Goal: Complete application form: Complete application form

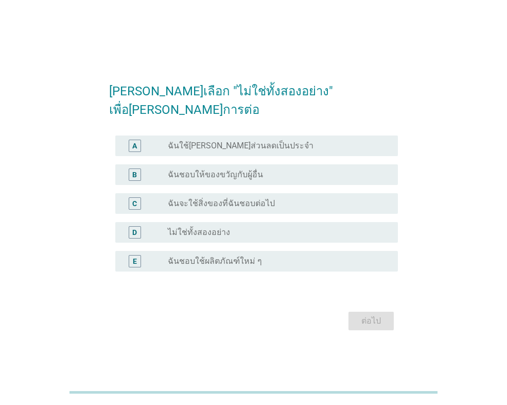
click at [193, 227] on label "ไม่ใช่ทั้งสองอย่าง" at bounding box center [199, 232] width 62 height 10
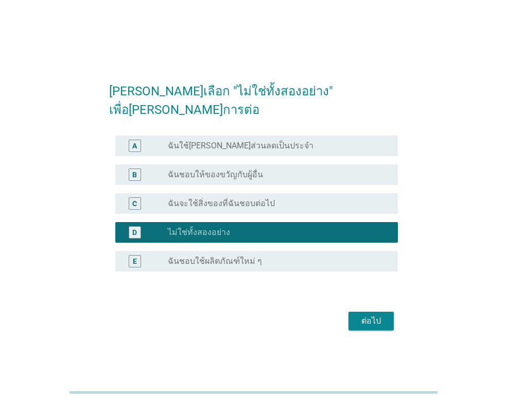
click at [372, 312] on button "ต่อไป" at bounding box center [371, 321] width 45 height 19
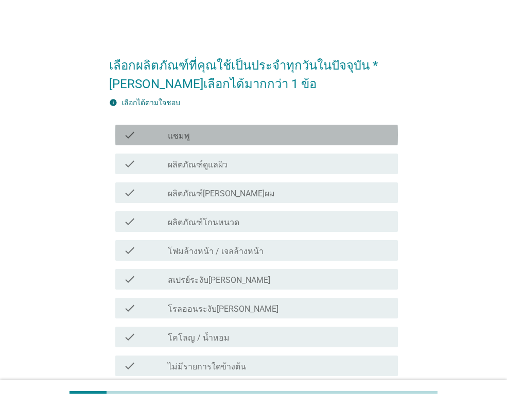
click at [204, 132] on div "check_box_outline_blank แชมพู" at bounding box center [279, 135] width 222 height 12
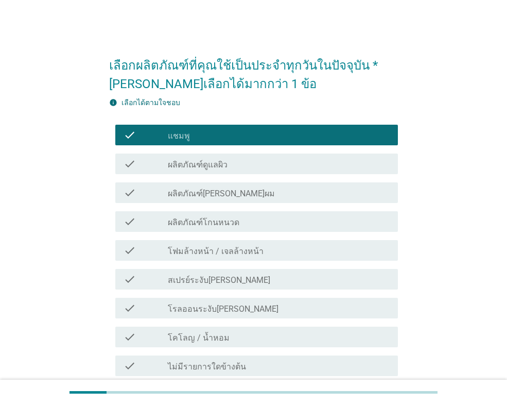
click at [212, 191] on label "ผลิตภัณฑ์[PERSON_NAME]ผม" at bounding box center [221, 193] width 107 height 10
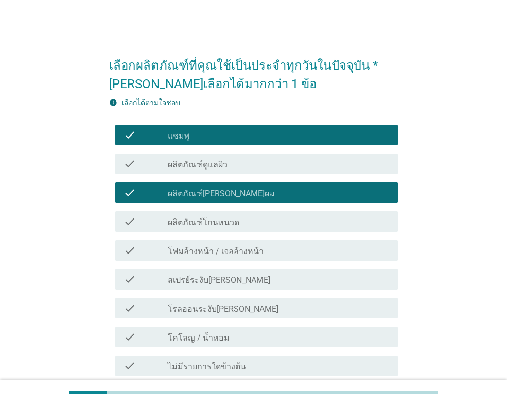
drag, startPoint x: 208, startPoint y: 250, endPoint x: 208, endPoint y: 255, distance: 5.7
click at [208, 252] on label "โฟมล้างหน้า / เจลล้างหน้า" at bounding box center [216, 251] width 96 height 10
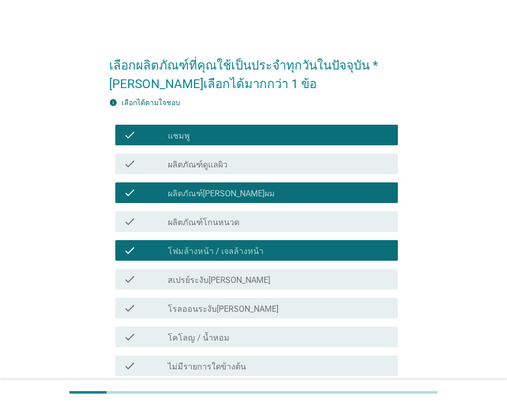
click at [208, 320] on div "check check_box_outline_blank โรลออนระงับ[PERSON_NAME]" at bounding box center [253, 308] width 289 height 29
click at [213, 312] on label "โรลออนระงับ[PERSON_NAME]" at bounding box center [223, 309] width 111 height 10
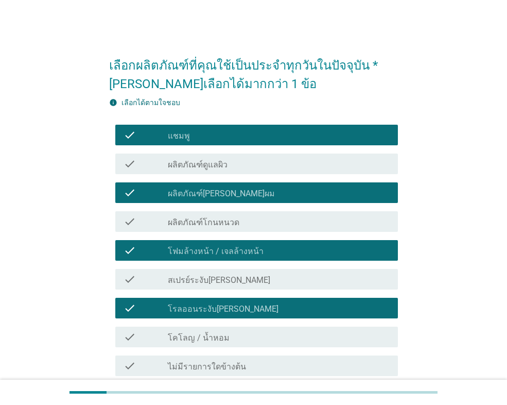
scroll to position [91, 0]
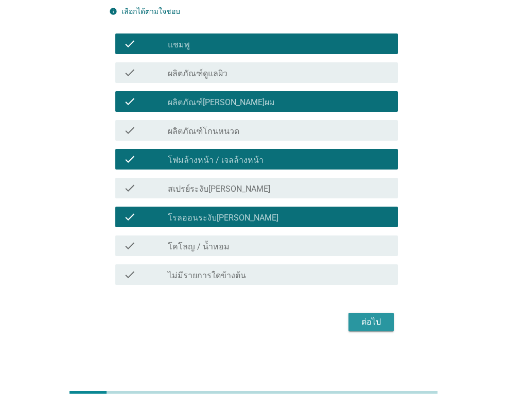
click at [375, 316] on div "ต่อไป" at bounding box center [371, 322] width 29 height 12
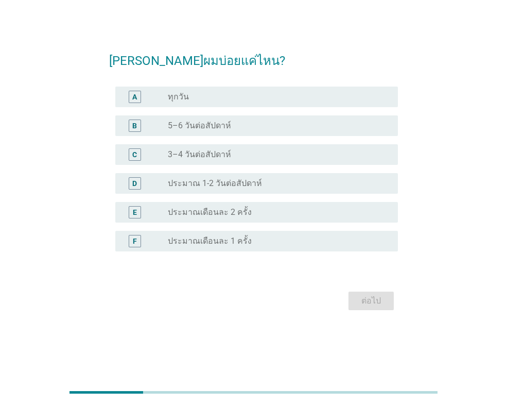
scroll to position [0, 0]
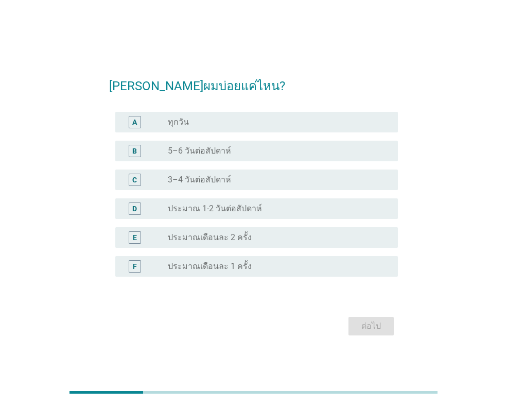
click at [202, 125] on div "radio_button_unchecked ทุกวัน" at bounding box center [275, 122] width 214 height 10
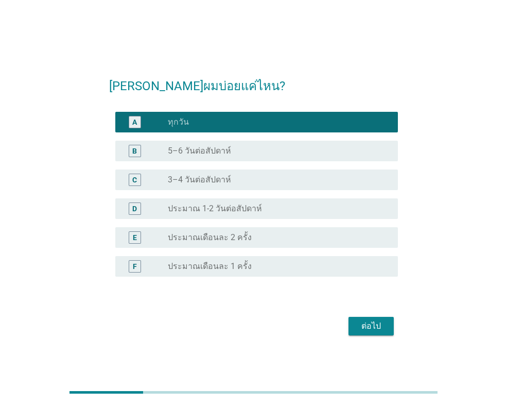
click at [259, 174] on div "radio_button_unchecked 3–4 วันต่อสัปดาห์" at bounding box center [279, 180] width 222 height 12
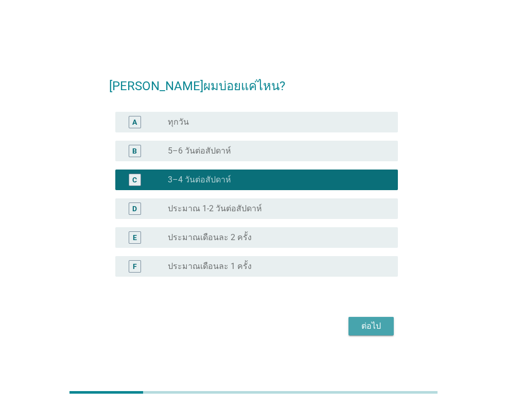
click at [374, 319] on button "ต่อไป" at bounding box center [371, 326] width 45 height 19
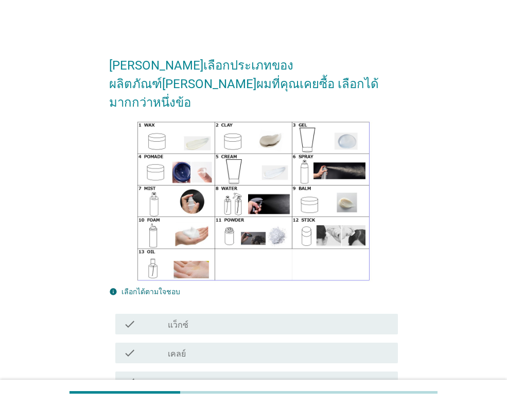
click at [214, 318] on div "check_box_outline_blank แว็กซ์" at bounding box center [279, 324] width 222 height 12
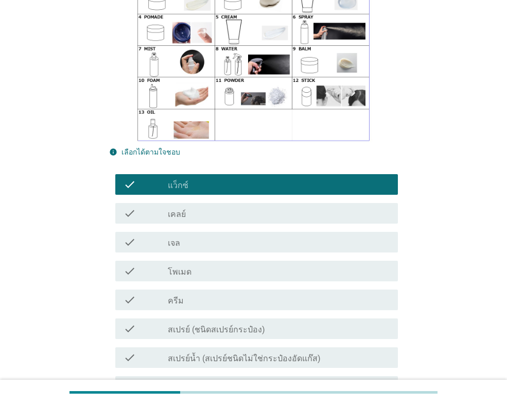
scroll to position [154, 0]
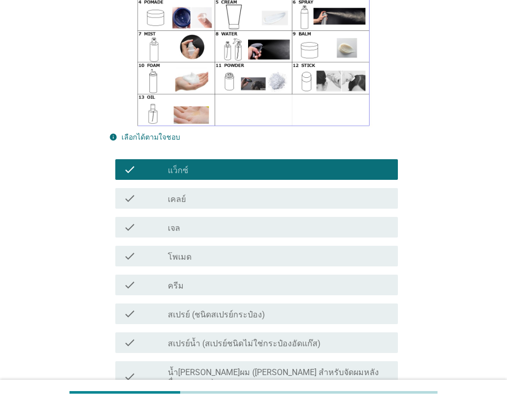
click at [205, 310] on label "สเปรย์ (ชนิดสเปรย์กระป๋อง)" at bounding box center [216, 315] width 97 height 10
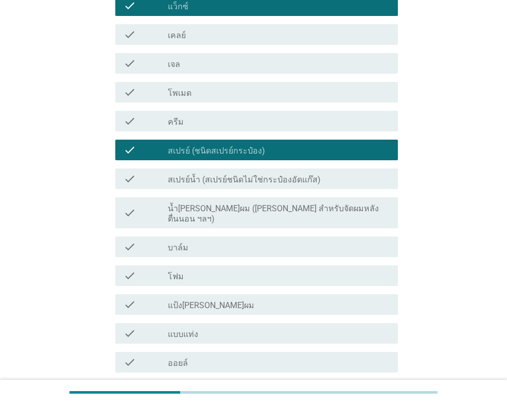
scroll to position [406, 0]
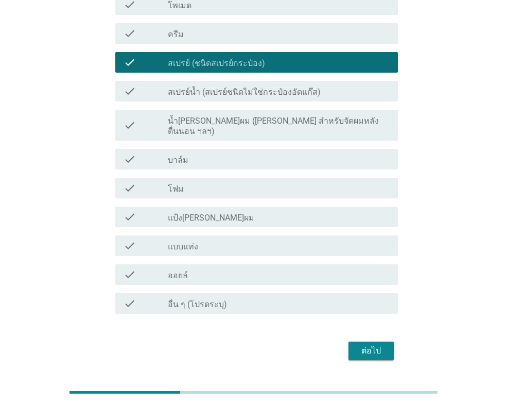
click at [368, 306] on form "[PERSON_NAME]เลือกประเภทของผลิตภัณฑ์[PERSON_NAME]ผมที่คุณเคยซื้อ เลือกได้มากกว่…" at bounding box center [253, 1] width 289 height 723
click at [362, 341] on button "ต่อไป" at bounding box center [371, 350] width 45 height 19
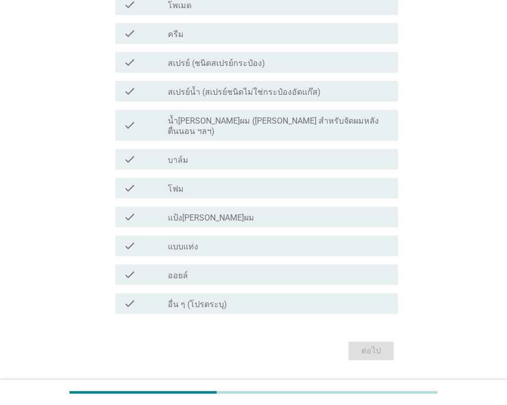
scroll to position [0, 0]
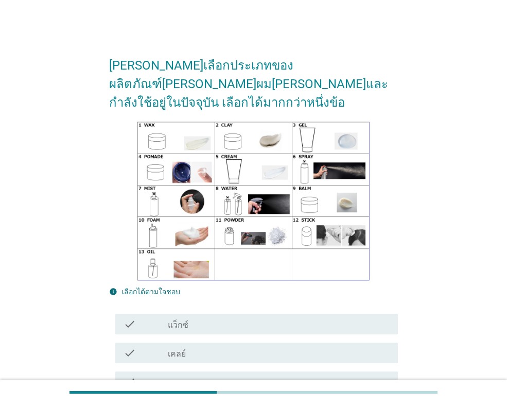
click at [196, 318] on div "check_box_outline_blank แว็กซ์" at bounding box center [279, 324] width 222 height 12
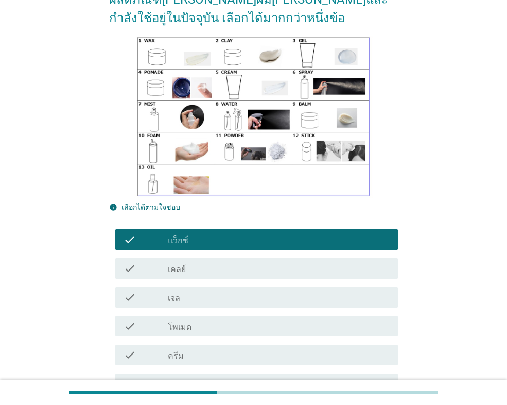
scroll to position [103, 0]
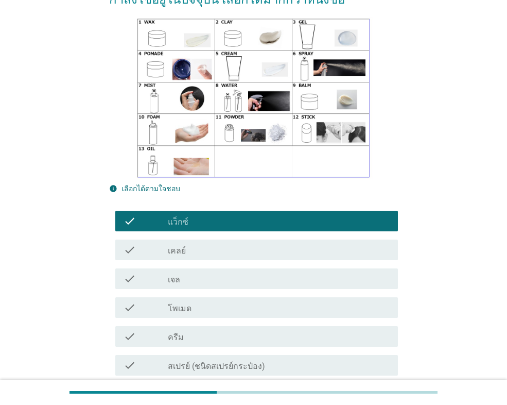
click at [196, 301] on div "check_box_outline_blank โพเมด" at bounding box center [279, 307] width 222 height 12
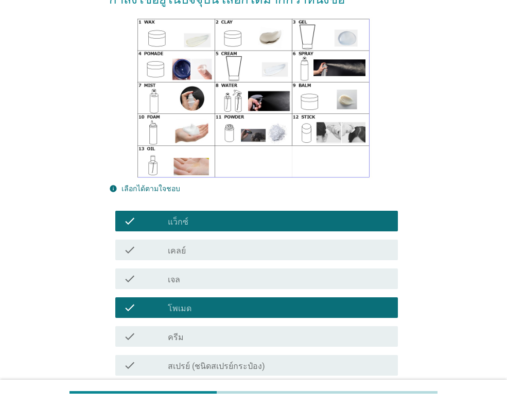
click at [195, 330] on div "check_box_outline_blank ครีม" at bounding box center [279, 336] width 222 height 12
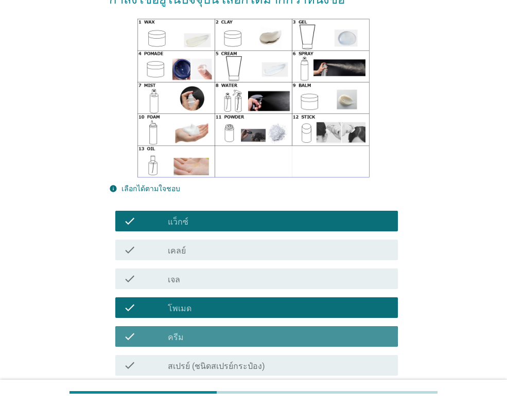
click at [198, 301] on div "check_box_outline_blank โพเมด" at bounding box center [279, 307] width 222 height 12
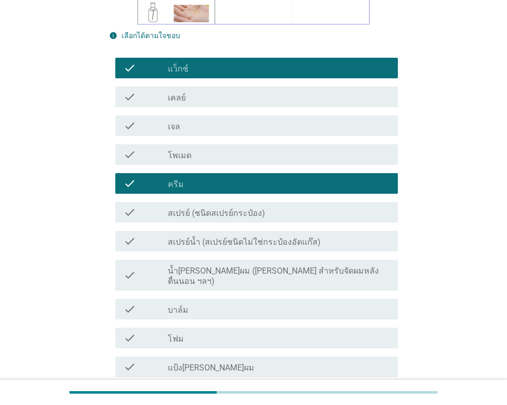
scroll to position [257, 0]
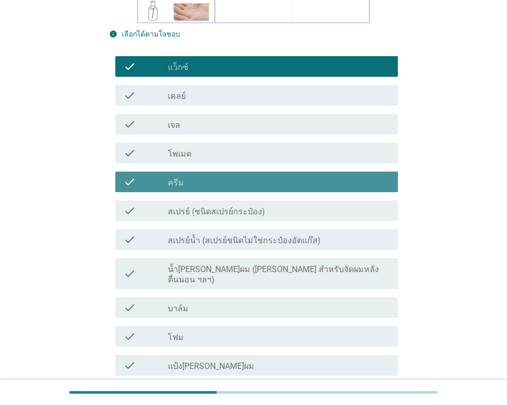
click at [193, 176] on div "check_box_outline_blank ครีม" at bounding box center [279, 182] width 222 height 12
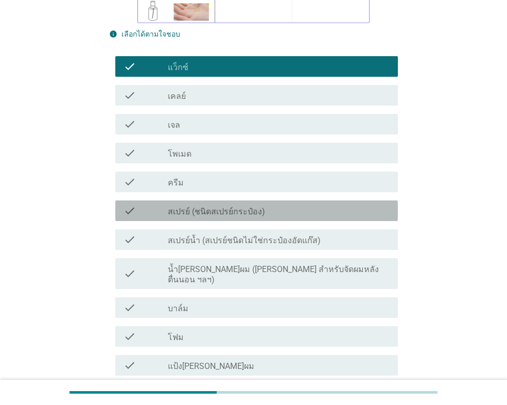
click at [197, 207] on label "สเปรย์ (ชนิดสเปรย์กระป๋อง)" at bounding box center [216, 212] width 97 height 10
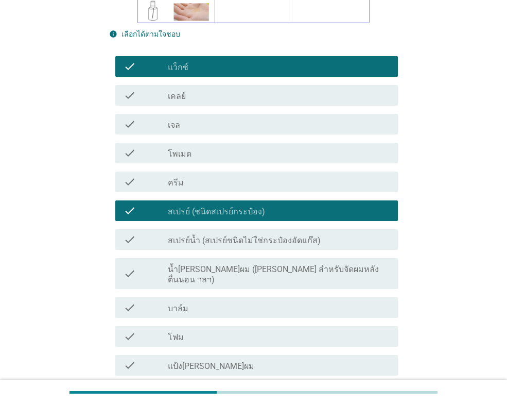
click at [212, 235] on label "สเปรย์น้ำ (สเปรย์ชนิดไม่ใช่กระป๋องอัดแก๊ส)" at bounding box center [244, 240] width 153 height 10
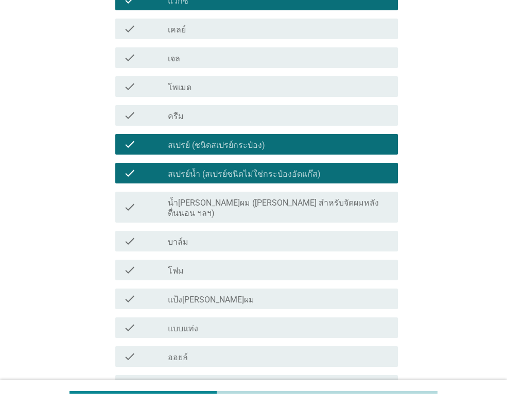
scroll to position [406, 0]
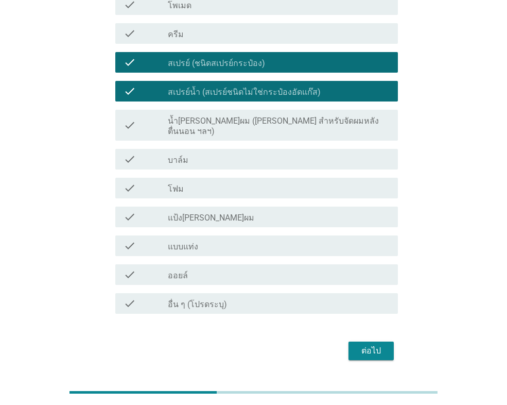
click at [190, 116] on label "น้ำ[PERSON_NAME]ผม ([PERSON_NAME] สำหรับจัดผมหลังตื่นนอน ฯลฯ)" at bounding box center [279, 126] width 222 height 21
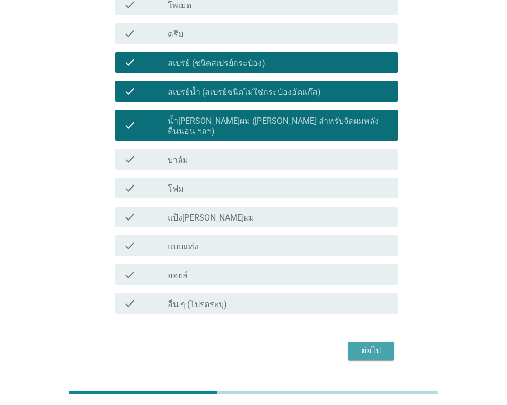
click at [353, 341] on button "ต่อไป" at bounding box center [371, 350] width 45 height 19
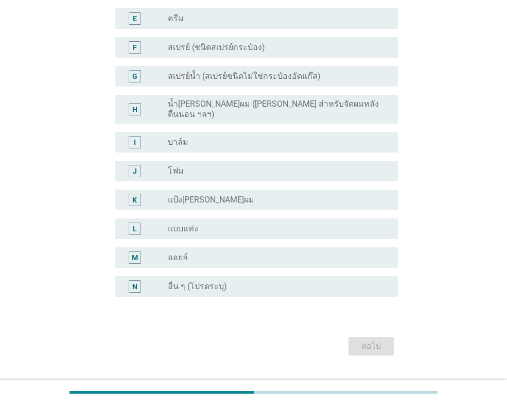
scroll to position [0, 0]
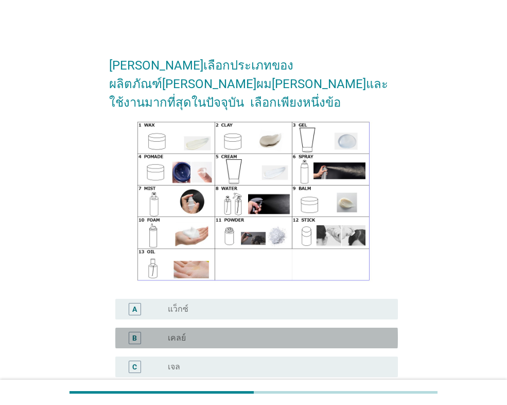
click at [205, 328] on div "B radio_button_unchecked เคลย์" at bounding box center [256, 338] width 283 height 21
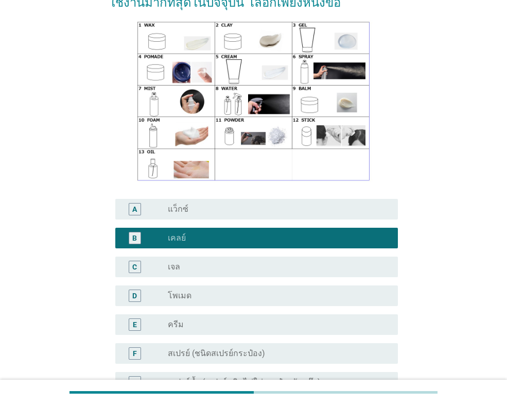
scroll to position [103, 0]
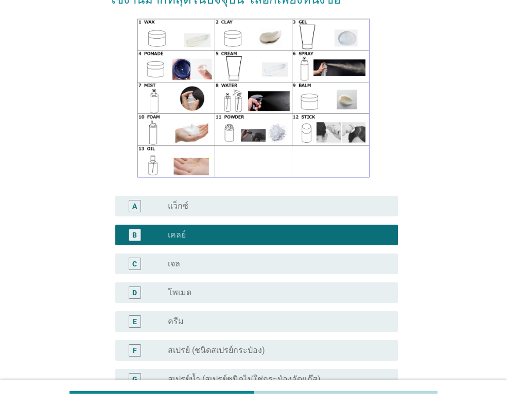
click at [222, 316] on div "radio_button_unchecked ครีม" at bounding box center [275, 321] width 214 height 10
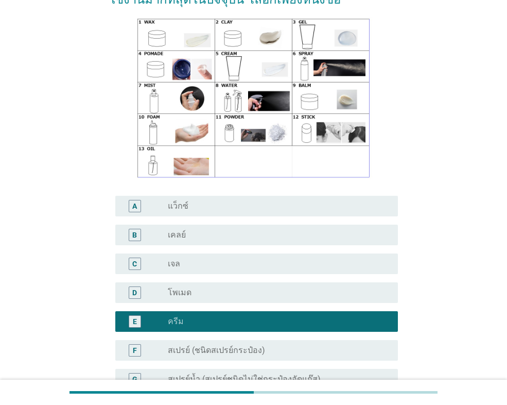
click at [237, 340] on div "F radio_button_unchecked สเปรย์ (ชนิดสเปรย์กระป๋อง)" at bounding box center [256, 350] width 283 height 21
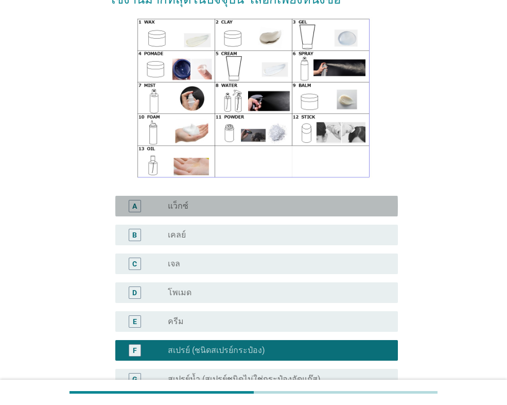
drag, startPoint x: 210, startPoint y: 184, endPoint x: 211, endPoint y: 203, distance: 19.1
click at [209, 201] on div "radio_button_unchecked แว็กซ์" at bounding box center [275, 206] width 214 height 10
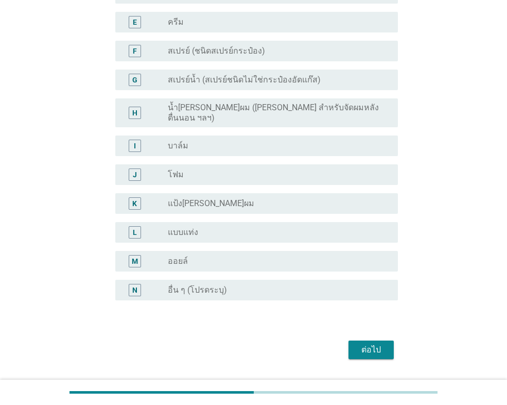
scroll to position [403, 0]
click at [387, 339] on button "ต่อไป" at bounding box center [371, 348] width 45 height 19
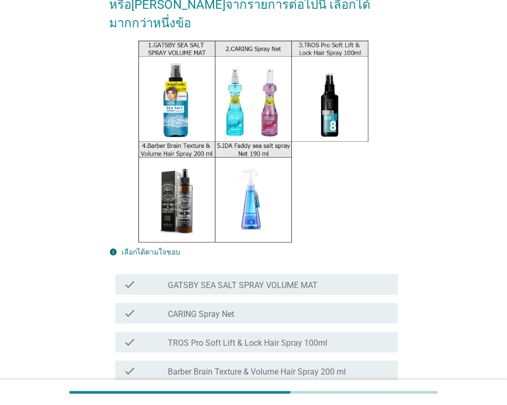
scroll to position [206, 0]
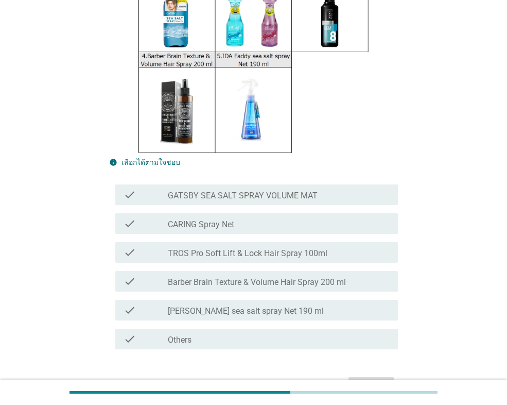
click at [192, 191] on label "GATSBY SEA SALT SPRAY VOLUME MAT" at bounding box center [243, 196] width 150 height 10
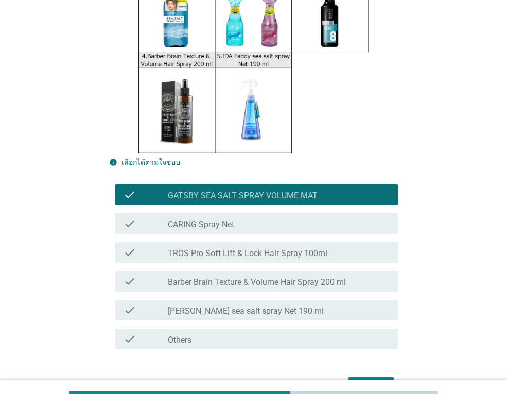
click at [198, 248] on label "TROS Pro Soft Lift & Lock Hair Spray 100ml" at bounding box center [248, 253] width 160 height 10
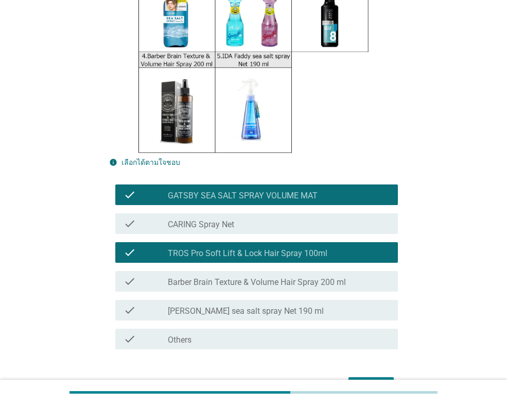
drag, startPoint x: 202, startPoint y: 269, endPoint x: 220, endPoint y: 291, distance: 28.2
click at [202, 306] on label "[PERSON_NAME] sea salt spray Net 190 ml" at bounding box center [246, 311] width 156 height 10
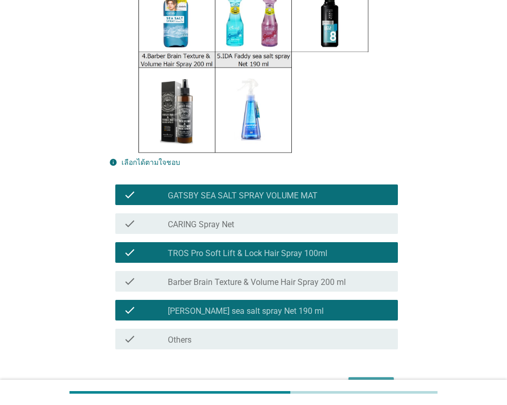
click at [367, 380] on div "ต่อไป" at bounding box center [371, 386] width 29 height 12
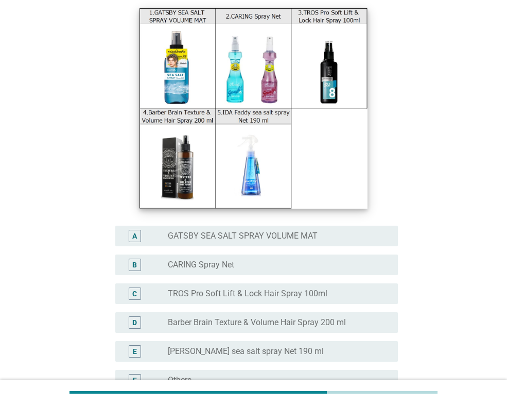
scroll to position [154, 0]
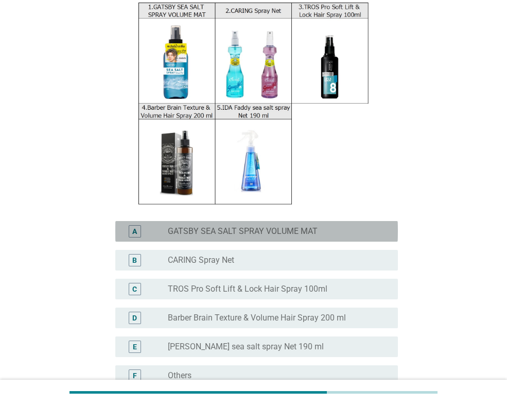
click at [185, 222] on div "A radio_button_unchecked GATSBY SEA SALT SPRAY VOLUME MAT" at bounding box center [256, 231] width 283 height 21
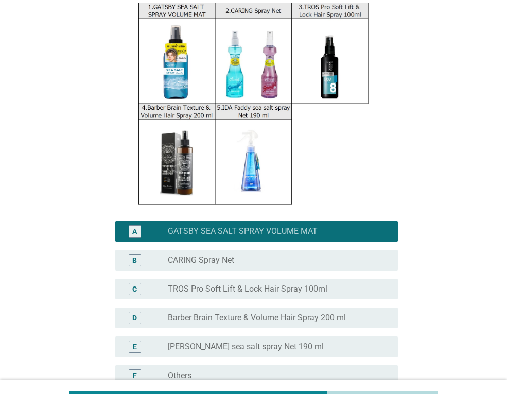
drag, startPoint x: 195, startPoint y: 282, endPoint x: 195, endPoint y: 296, distance: 14.4
click at [195, 284] on div "C radio_button_unchecked TROS Pro Soft Lift & Lock Hair Spray 100ml" at bounding box center [253, 288] width 289 height 29
click at [198, 336] on div "E radio_button_unchecked IDA Faddy sea salt spray Net 190 ml" at bounding box center [256, 346] width 283 height 21
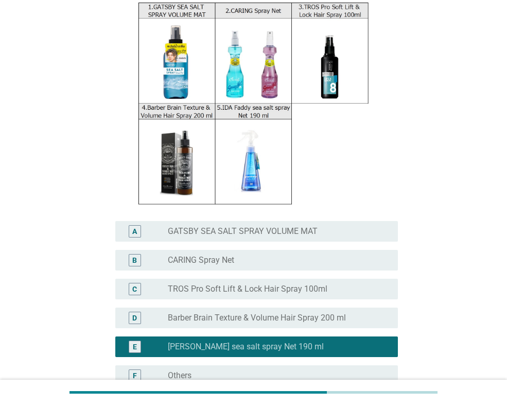
click at [199, 284] on label "TROS Pro Soft Lift & Lock Hair Spray 100ml" at bounding box center [248, 289] width 160 height 10
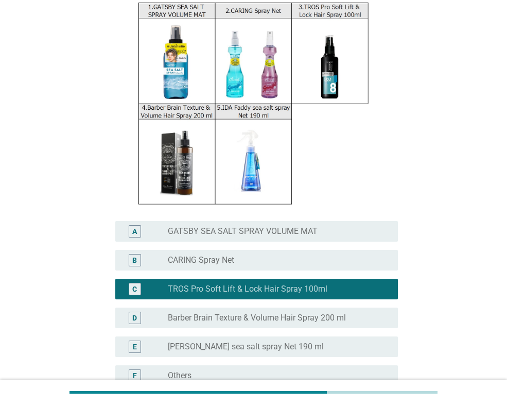
drag, startPoint x: 207, startPoint y: 217, endPoint x: 207, endPoint y: 237, distance: 20.6
click at [207, 226] on label "GATSBY SEA SALT SPRAY VOLUME MAT" at bounding box center [243, 231] width 150 height 10
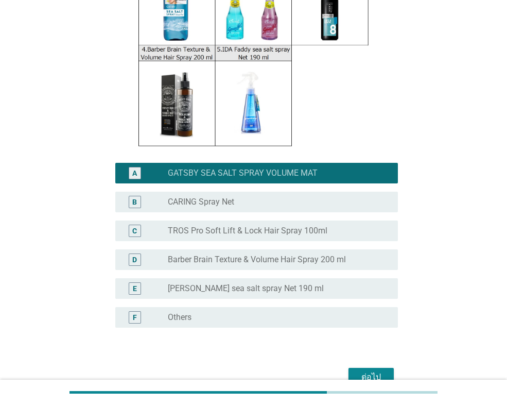
scroll to position [250, 0]
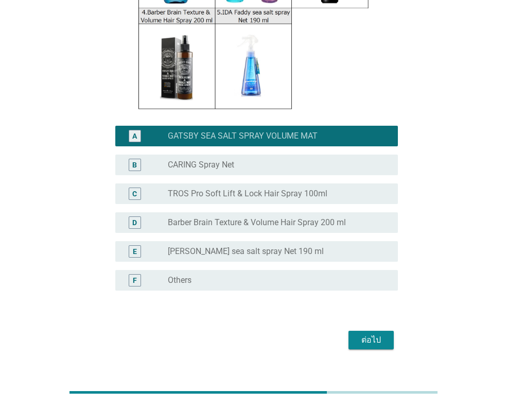
click at [377, 334] on div "ต่อไป" at bounding box center [371, 340] width 29 height 12
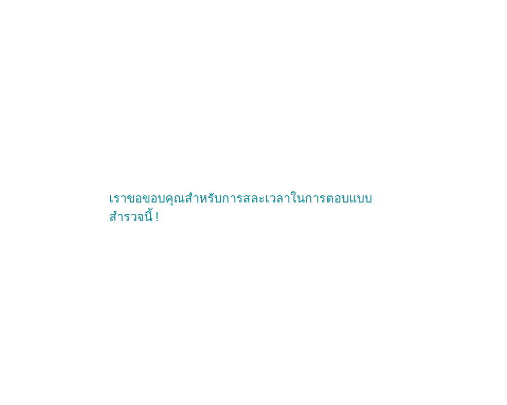
scroll to position [0, 0]
